Goal: Navigation & Orientation: Find specific page/section

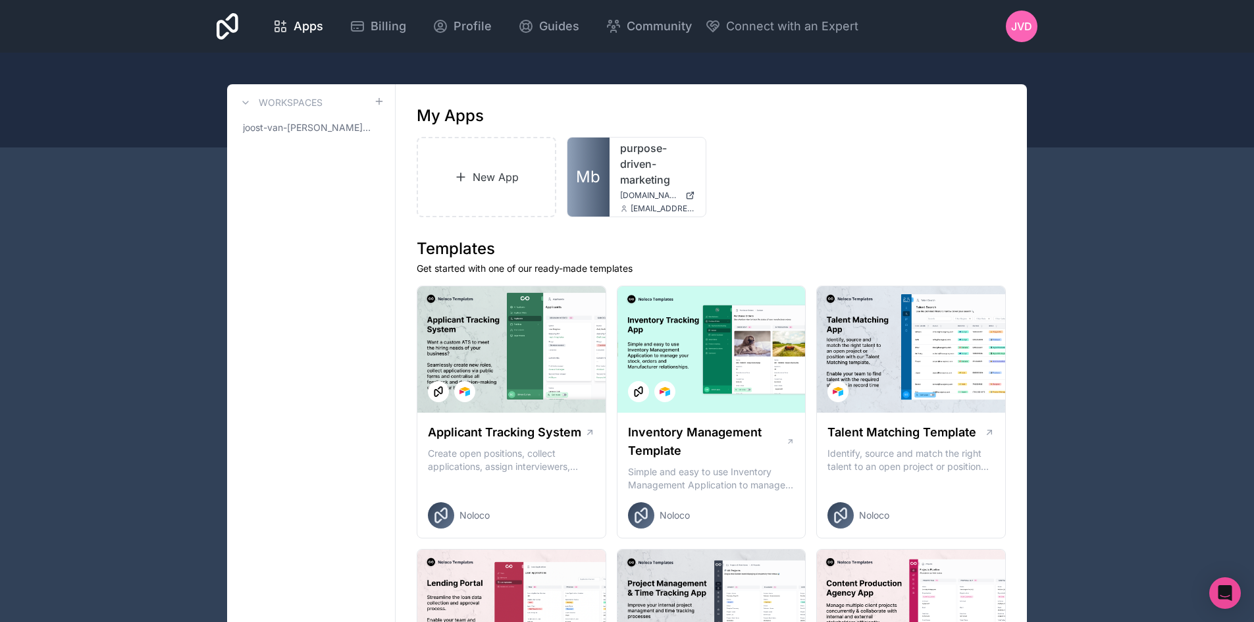
click at [1021, 35] on div "jvd" at bounding box center [1022, 27] width 32 height 32
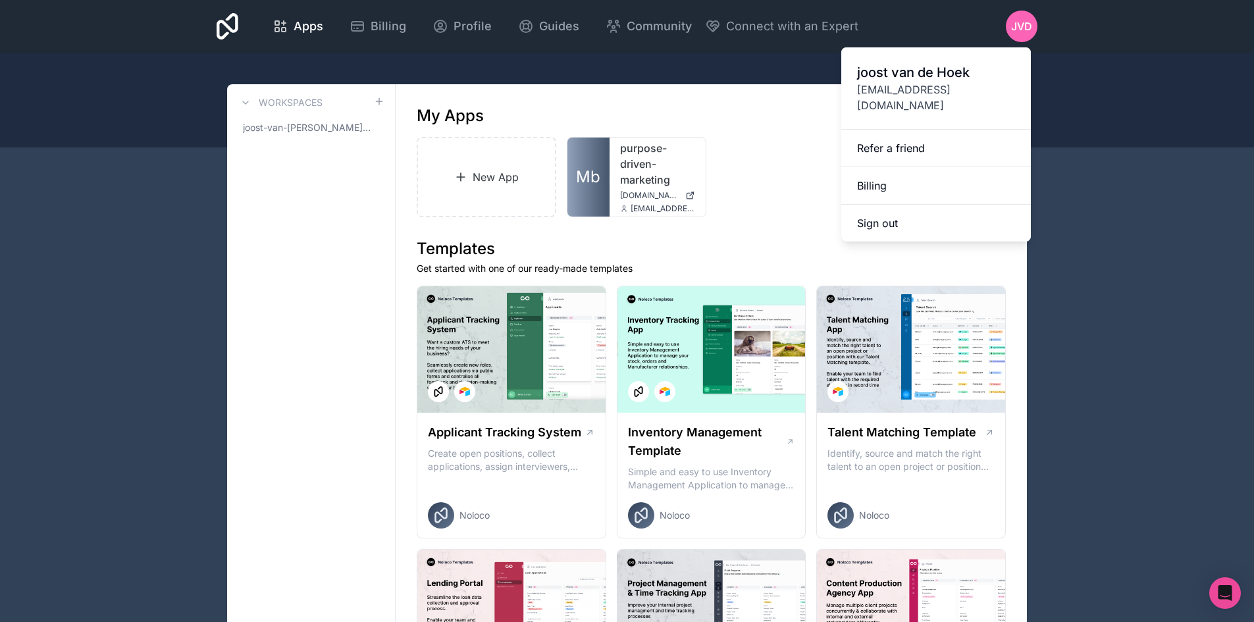
click at [559, 113] on div "My Apps" at bounding box center [711, 115] width 589 height 21
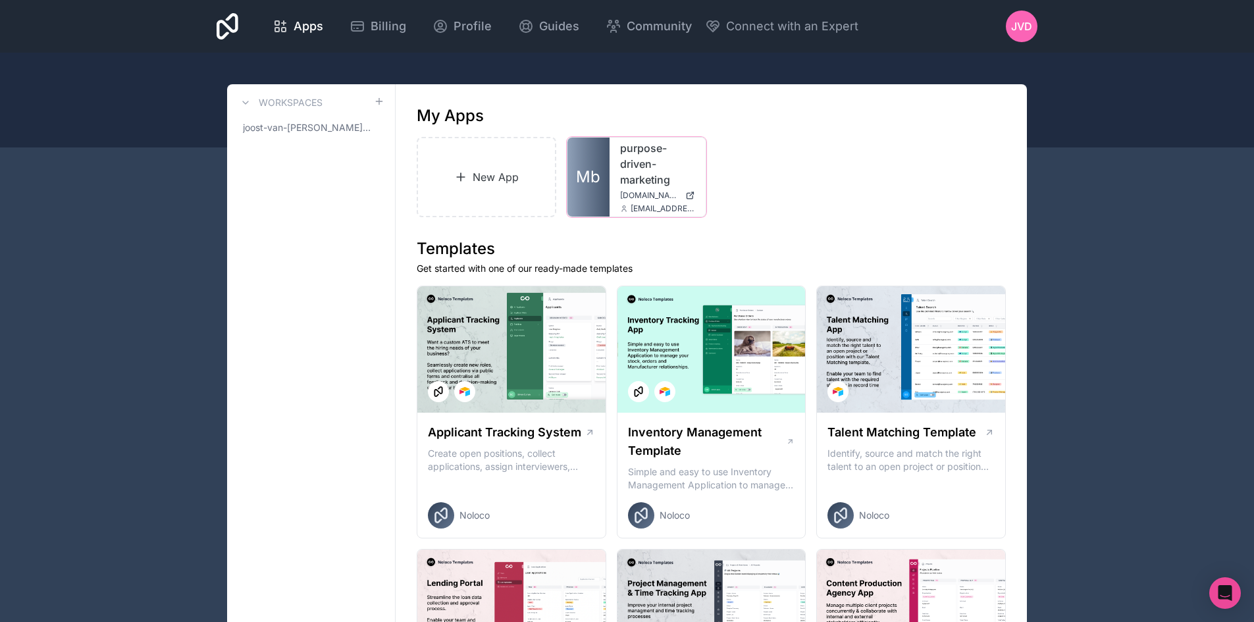
click at [0, 0] on icon at bounding box center [0, 0] width 0 height 0
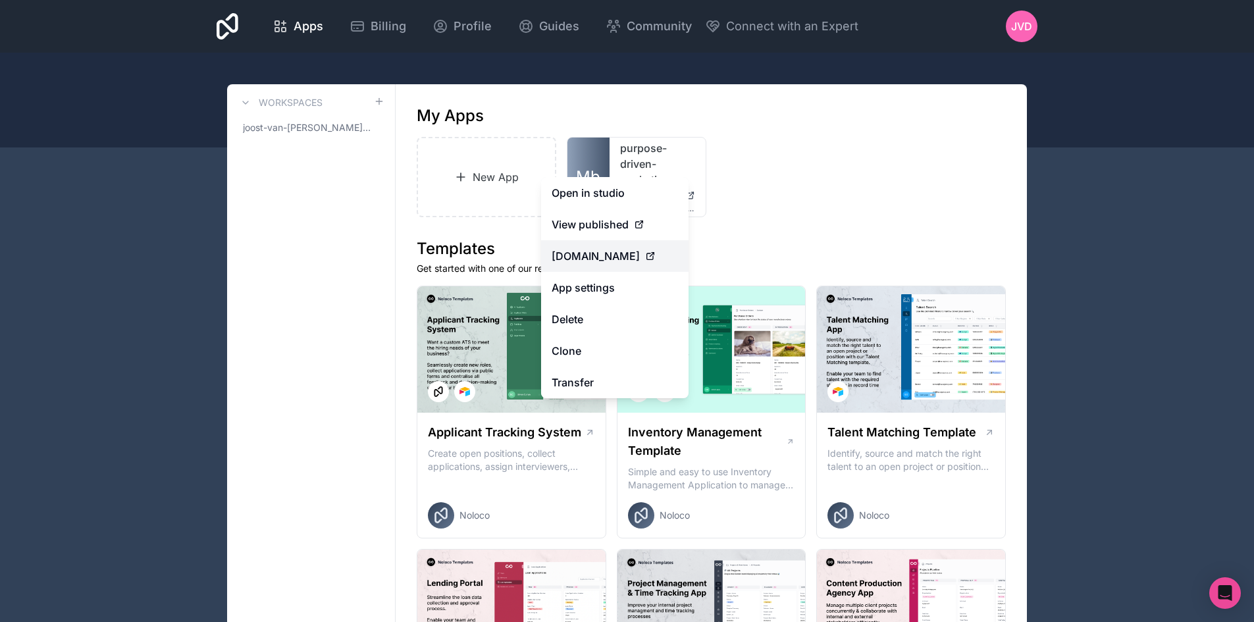
click at [640, 251] on span "[DOMAIN_NAME]" at bounding box center [596, 256] width 88 height 16
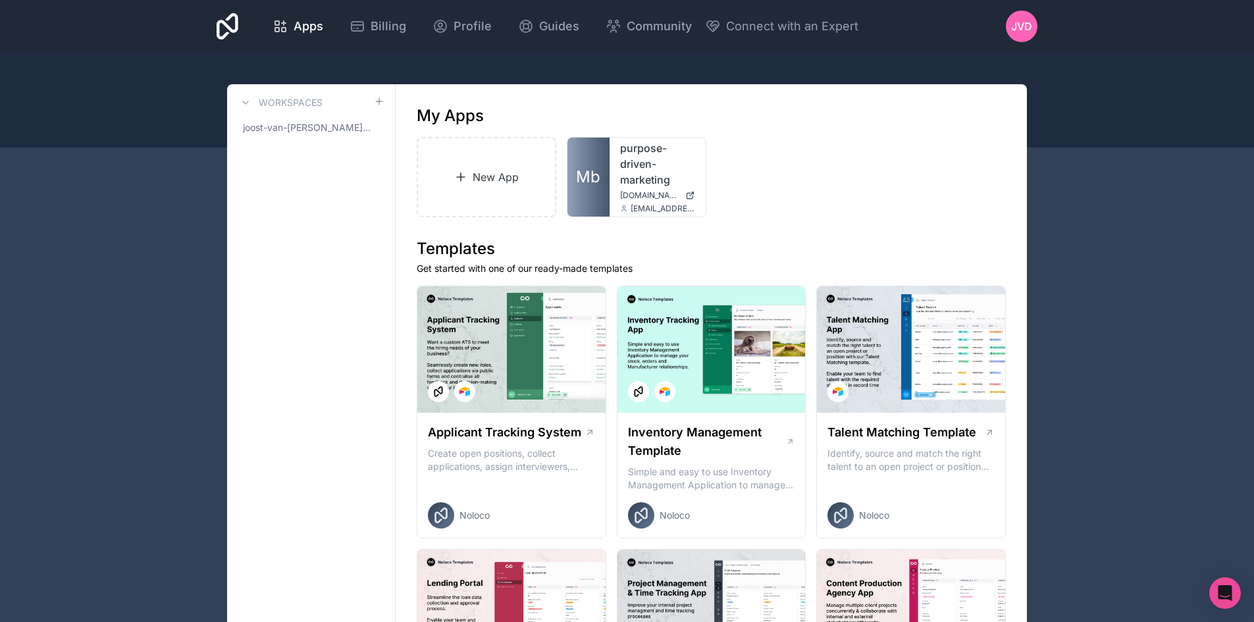
click at [758, 251] on h1 "Templates" at bounding box center [711, 248] width 589 height 21
click at [0, 0] on div at bounding box center [0, 0] width 0 height 0
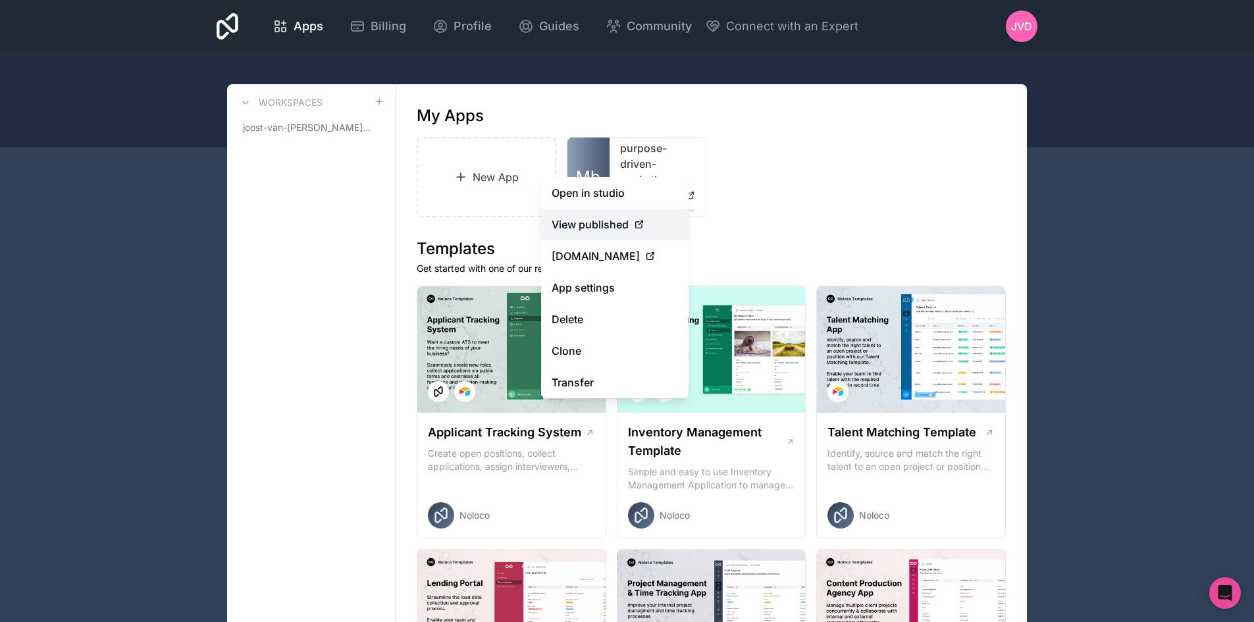
click at [638, 219] on icon at bounding box center [639, 224] width 11 height 11
click at [604, 220] on span "View published" at bounding box center [590, 225] width 77 height 16
click at [655, 225] on div "View published" at bounding box center [615, 225] width 126 height 16
click at [624, 193] on link "Open in studio" at bounding box center [614, 193] width 147 height 32
